Goal: Information Seeking & Learning: Learn about a topic

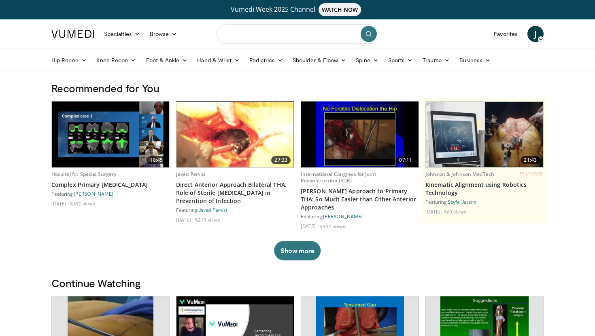
click at [287, 38] on input "Search topics, interventions" at bounding box center [298, 33] width 162 height 19
type input "**********"
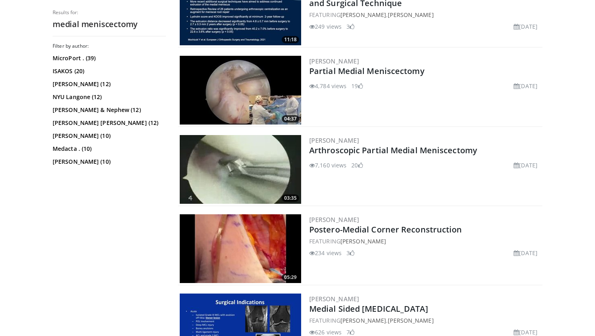
scroll to position [289, 0]
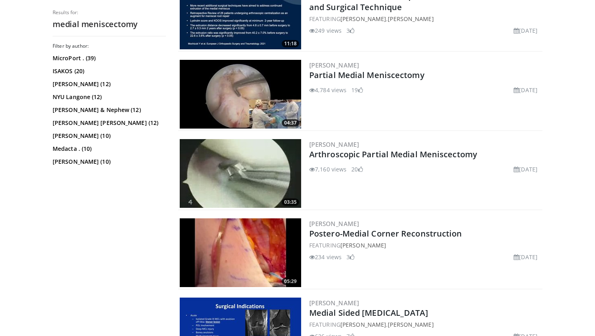
click at [241, 94] on img at bounding box center [240, 94] width 121 height 69
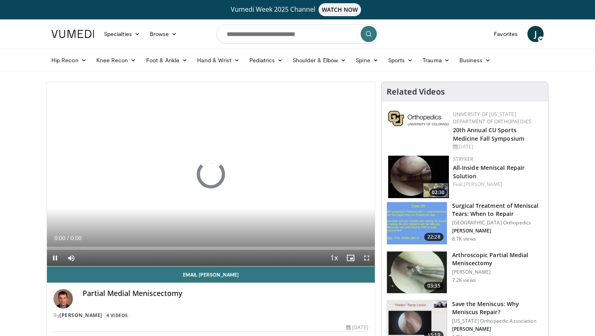
scroll to position [14, 0]
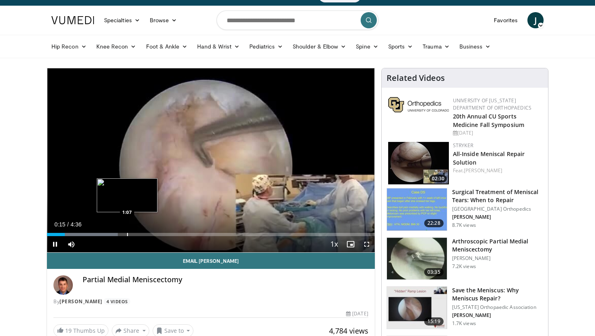
click at [127, 235] on div "Progress Bar" at bounding box center [127, 234] width 1 height 3
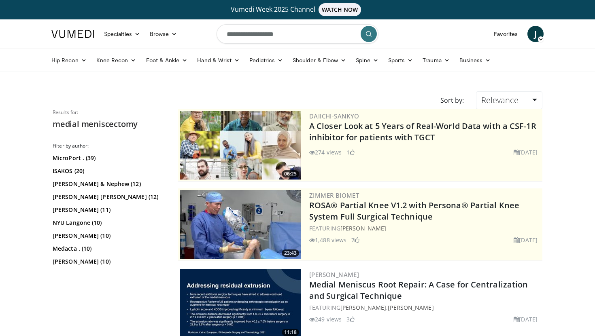
scroll to position [289, 0]
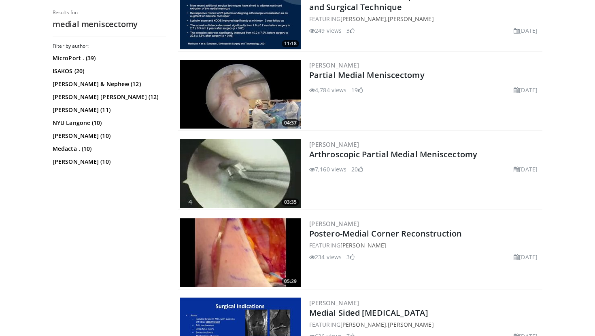
click at [248, 165] on img at bounding box center [240, 173] width 121 height 69
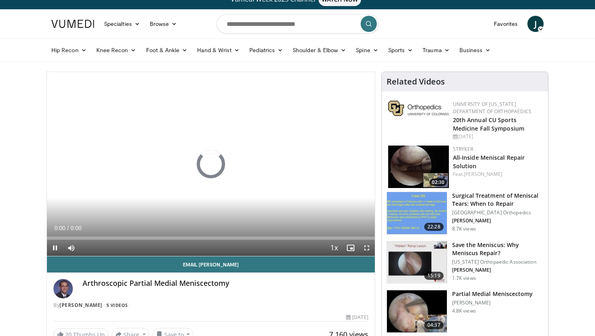
scroll to position [12, 0]
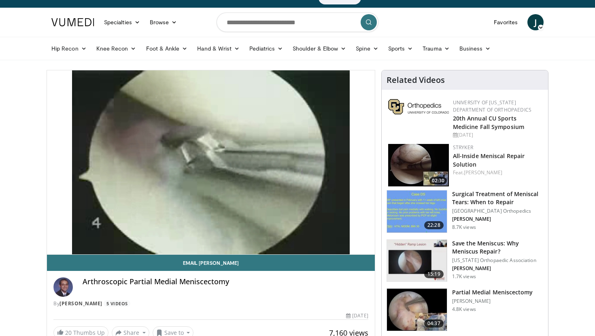
click at [72, 236] on div "10 seconds Tap to unmute" at bounding box center [211, 162] width 328 height 184
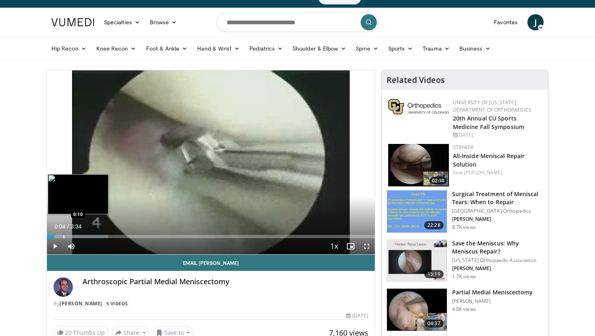
click at [64, 238] on div "Progress Bar" at bounding box center [64, 236] width 1 height 3
click at [87, 236] on div "Progress Bar" at bounding box center [87, 236] width 1 height 3
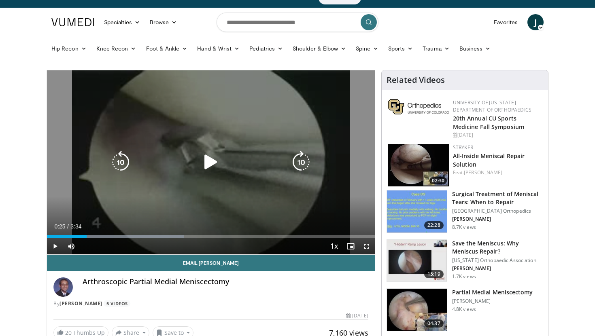
click at [209, 163] on icon "Video Player" at bounding box center [211, 162] width 23 height 23
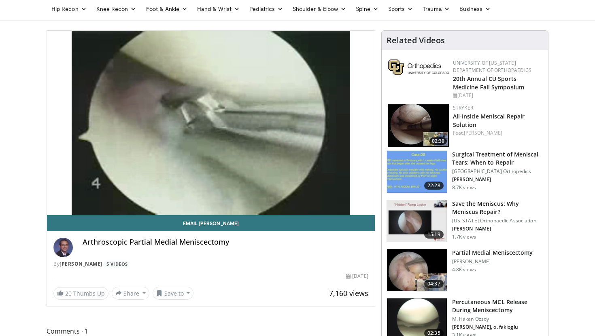
scroll to position [0, 0]
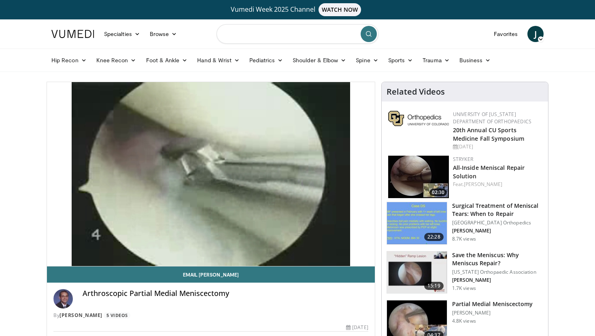
click at [251, 35] on input "Search topics, interventions" at bounding box center [298, 33] width 162 height 19
type input "**********"
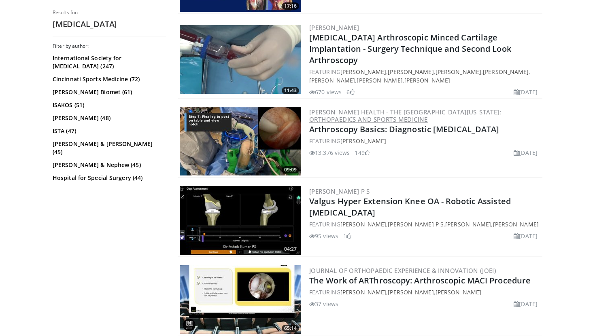
scroll to position [407, 0]
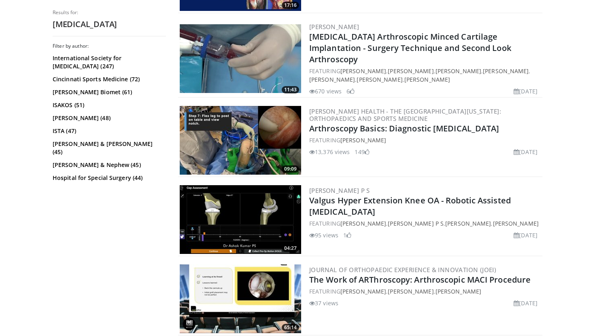
click at [255, 159] on img at bounding box center [240, 140] width 121 height 69
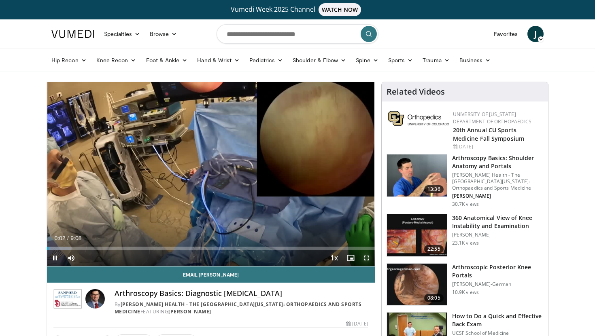
click at [365, 256] on span "Video Player" at bounding box center [367, 258] width 16 height 16
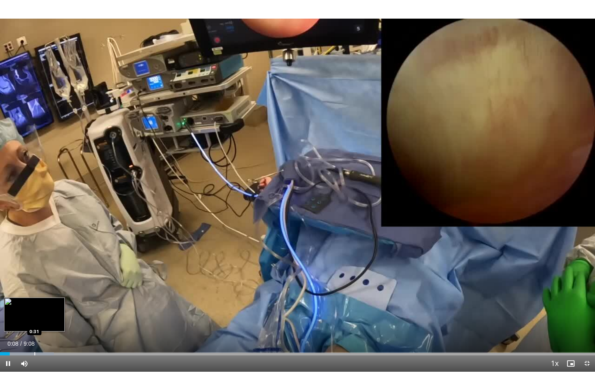
click at [34, 336] on div "Progress Bar" at bounding box center [34, 353] width 1 height 3
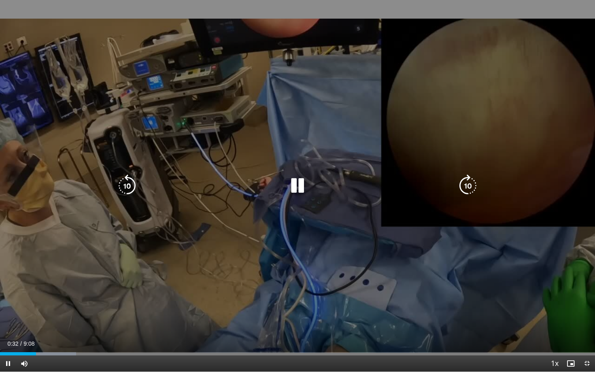
click at [182, 324] on div "10 seconds Tap to unmute" at bounding box center [297, 186] width 595 height 372
click at [179, 253] on div "10 seconds Tap to unmute" at bounding box center [297, 186] width 595 height 372
click at [470, 181] on icon "Video Player" at bounding box center [468, 185] width 23 height 23
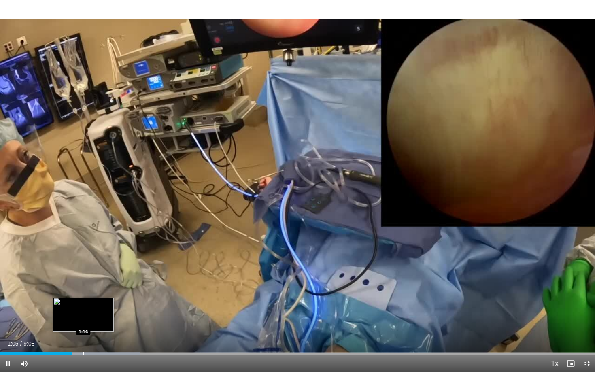
click at [83, 336] on div "Progress Bar" at bounding box center [83, 353] width 1 height 3
